Goal: Task Accomplishment & Management: Complete application form

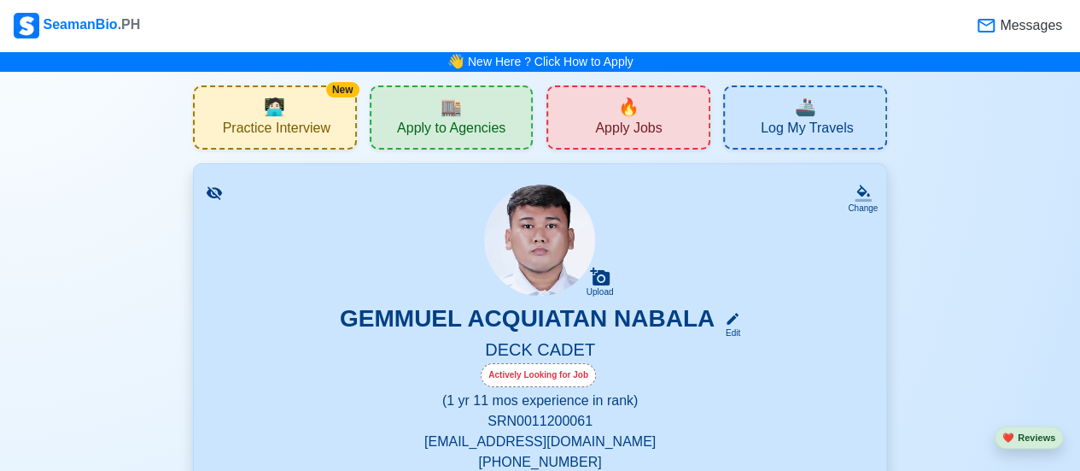
click at [212, 199] on icon at bounding box center [214, 192] width 17 height 17
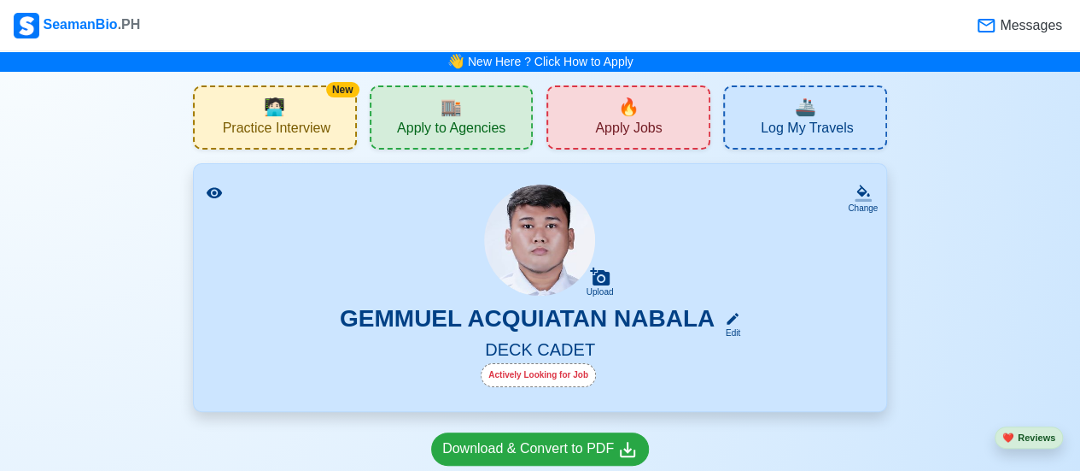
click at [211, 197] on icon at bounding box center [214, 192] width 17 height 17
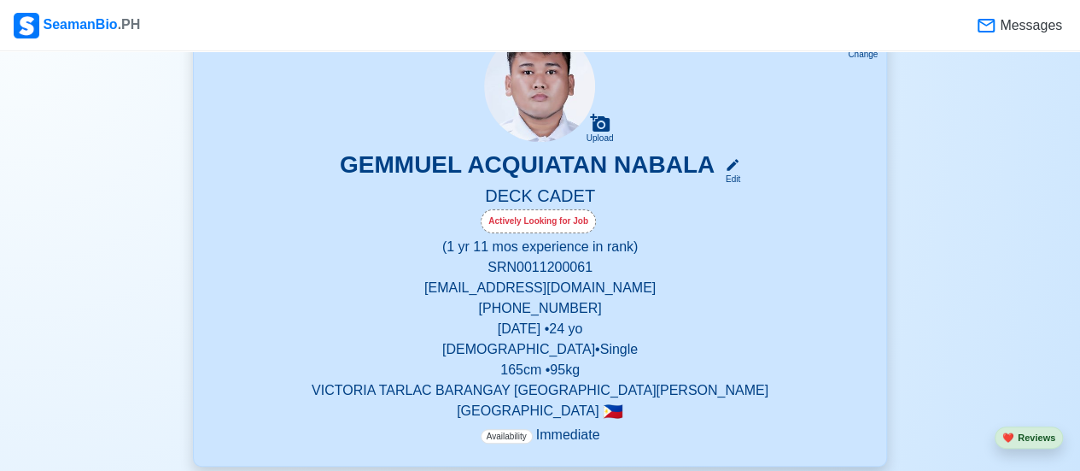
scroll to position [171, 0]
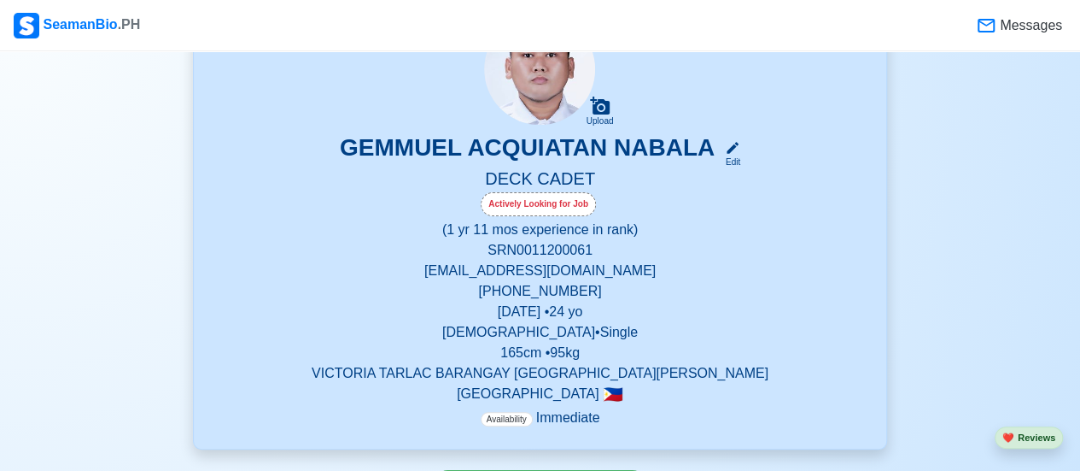
click at [475, 238] on p "(1 yr 11 mos experience in rank)" at bounding box center [540, 230] width 652 height 20
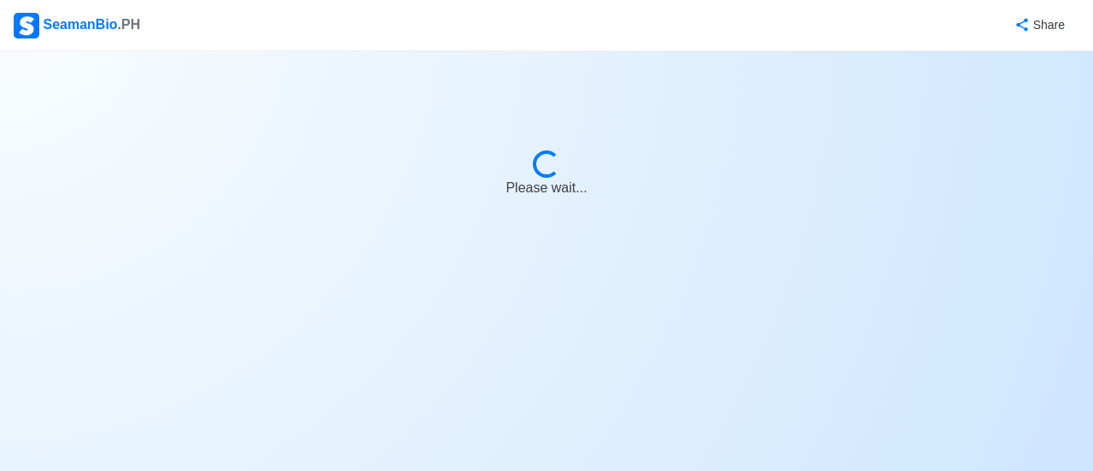
select select "Actively Looking for Job"
select select "Visible for Hiring"
select select "Single"
select select "[DEMOGRAPHIC_DATA]"
select select "PH"
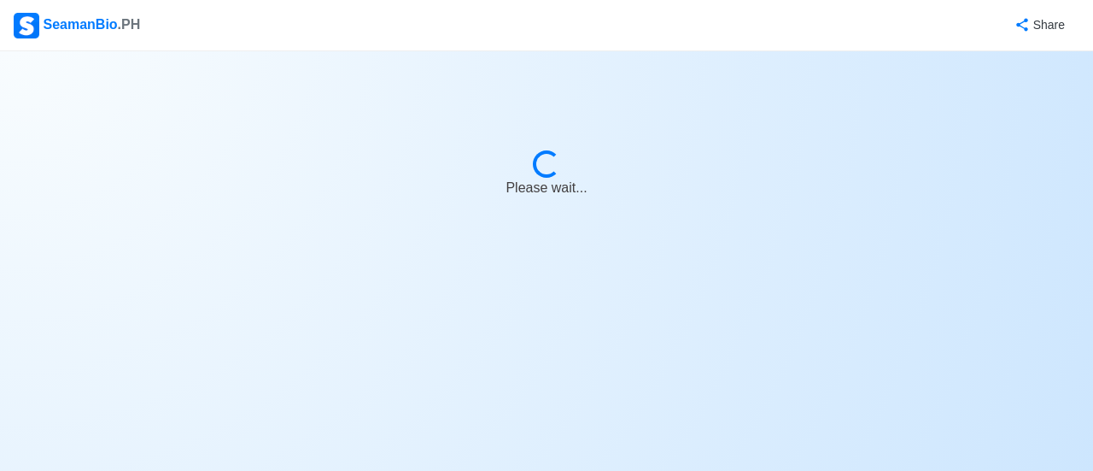
select select "1"
select select "11"
select select "4102416000000"
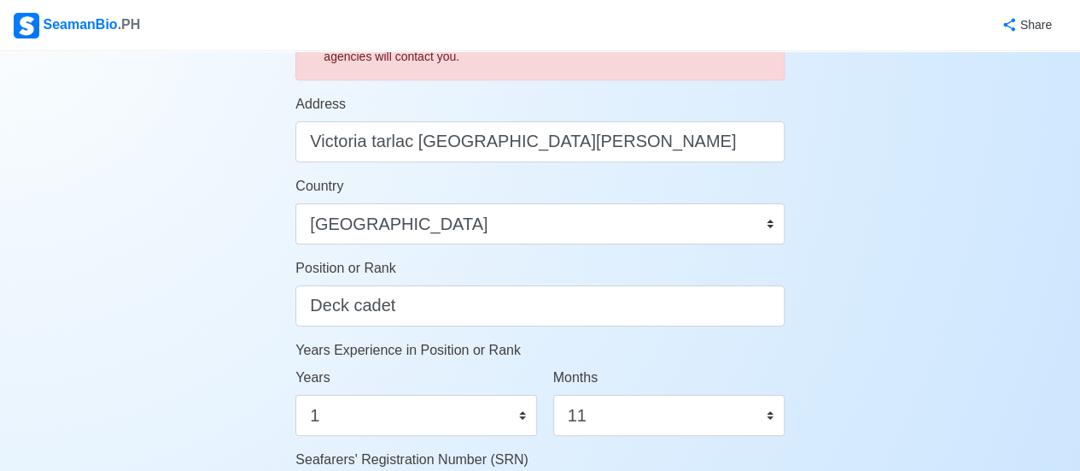
scroll to position [854, 0]
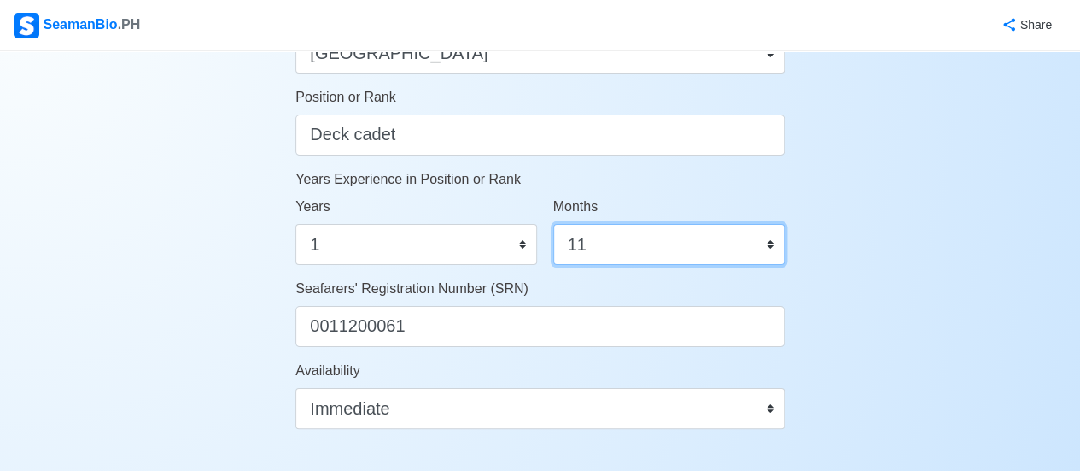
click at [659, 247] on select "0 1 2 3 4 5 6 7 8 9 10 11" at bounding box center [668, 244] width 231 height 41
select select "0"
click at [553, 224] on select "0 1 2 3 4 5 6 7 8 9 10 11" at bounding box center [668, 244] width 231 height 41
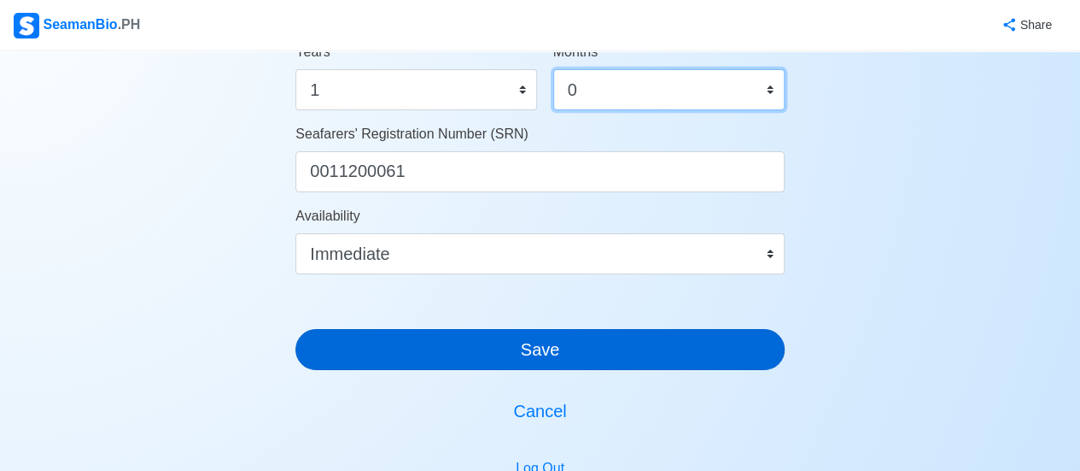
scroll to position [1025, 0]
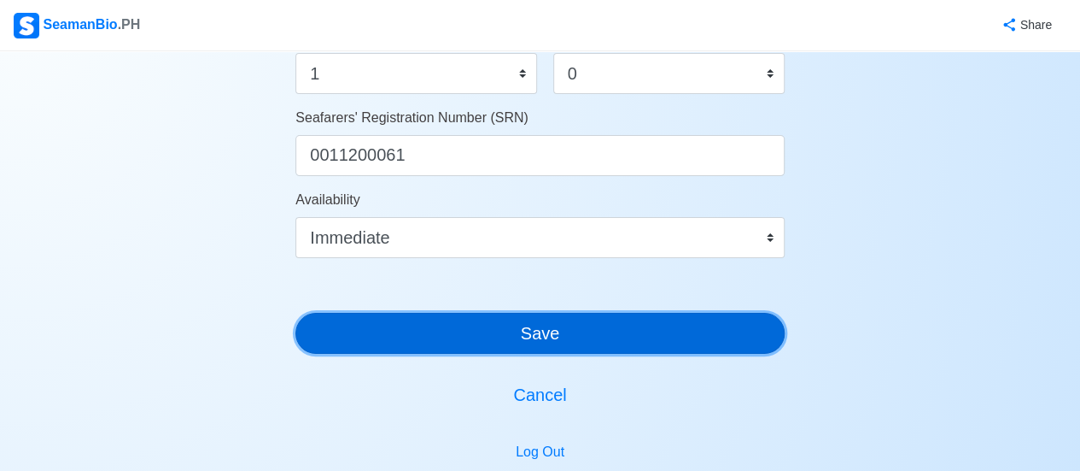
click at [560, 334] on button "Save" at bounding box center [540, 333] width 489 height 41
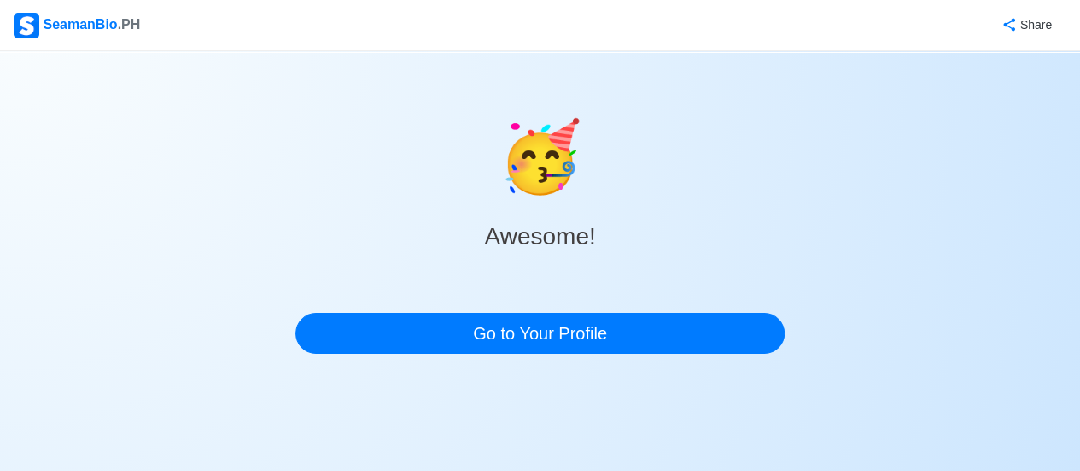
scroll to position [0, 0]
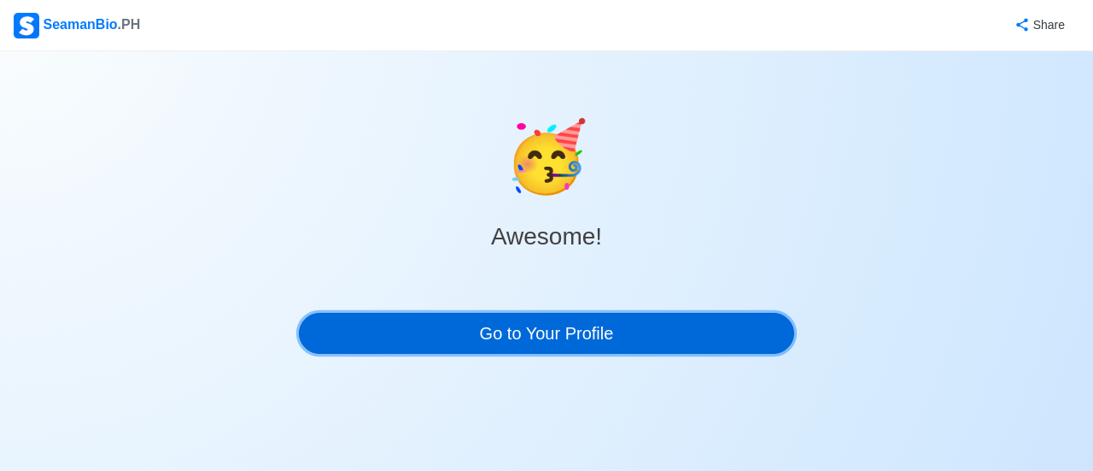
click at [514, 327] on link "Go to Your Profile" at bounding box center [546, 333] width 495 height 41
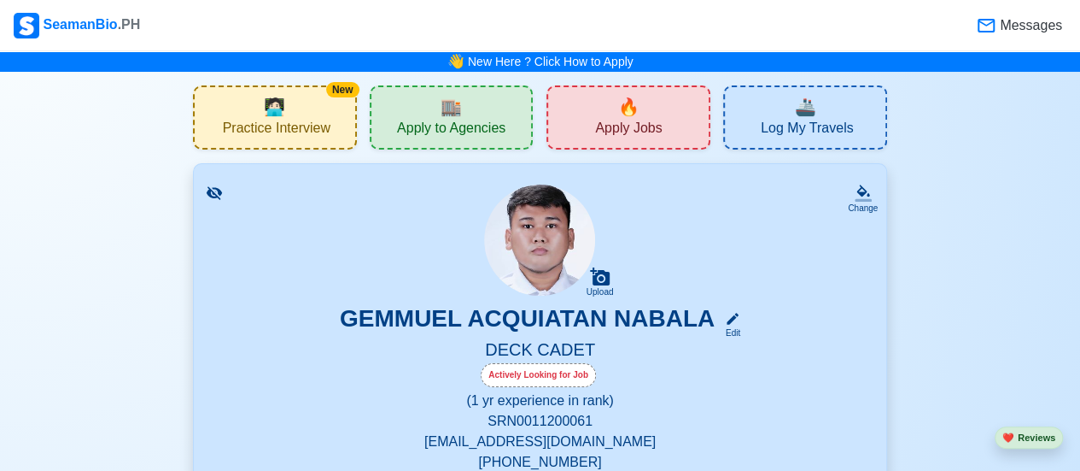
click at [480, 114] on div "🏬 Apply to Agencies" at bounding box center [452, 117] width 164 height 64
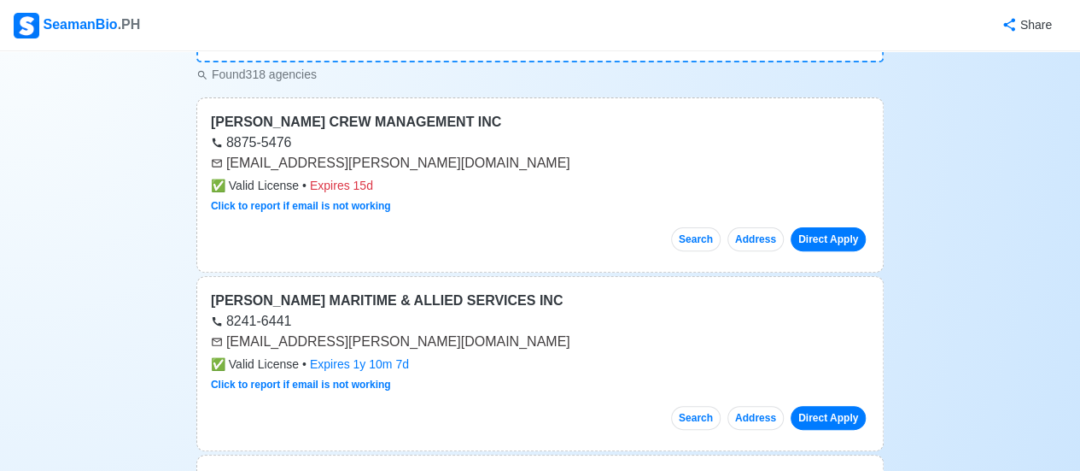
scroll to position [171, 0]
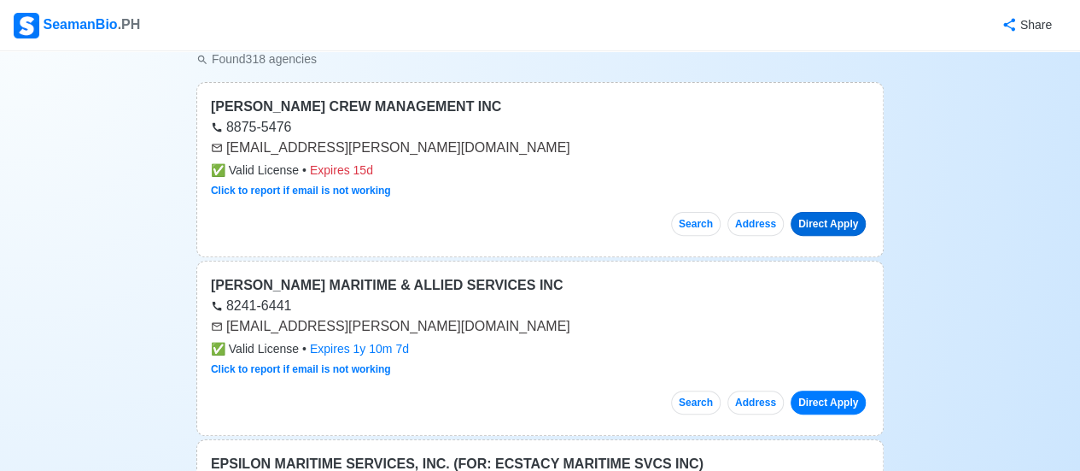
click at [833, 226] on link "Direct Apply" at bounding box center [828, 224] width 75 height 24
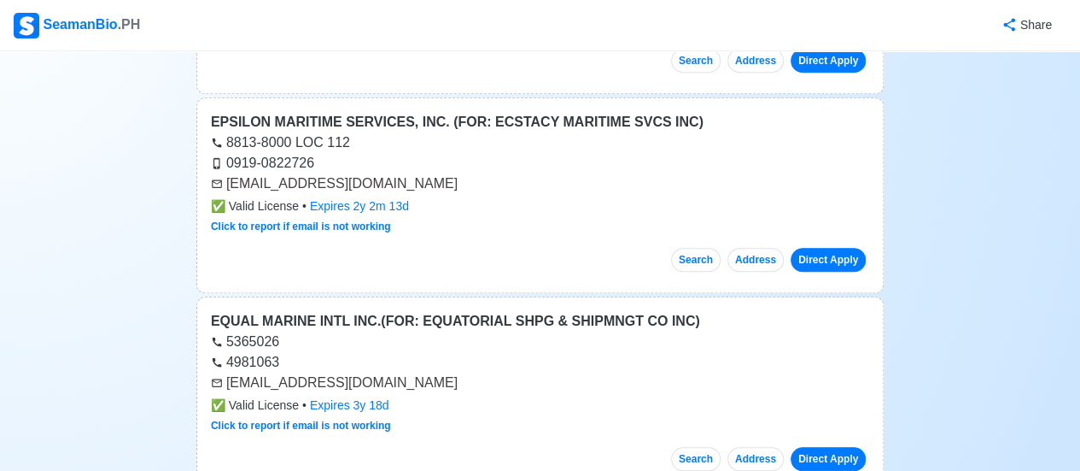
scroll to position [0, 0]
